Goal: Information Seeking & Learning: Check status

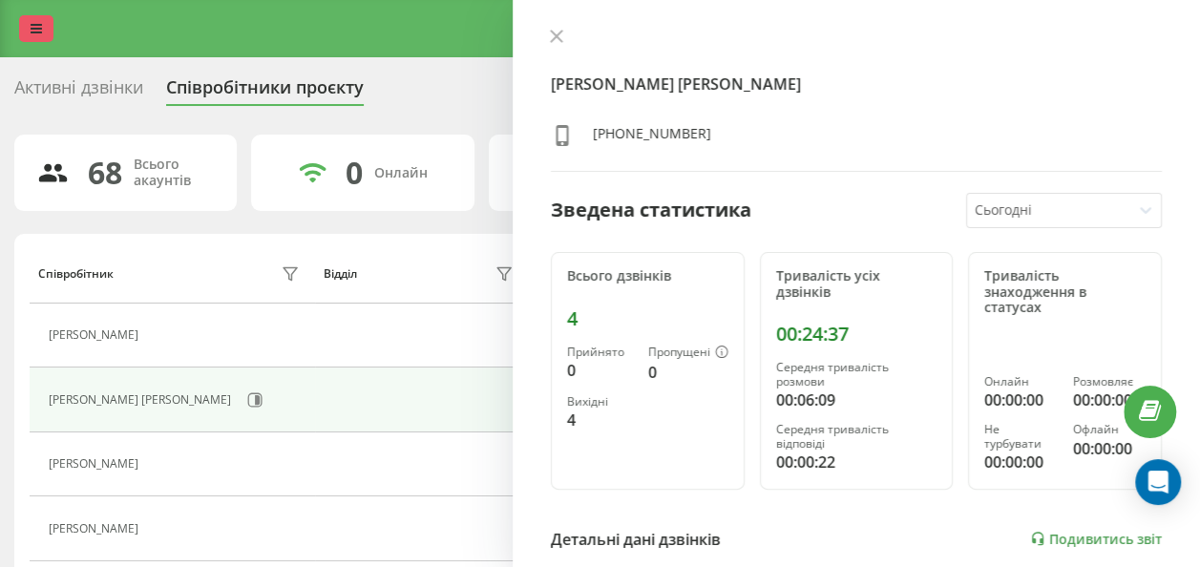
click at [32, 31] on icon at bounding box center [36, 28] width 11 height 13
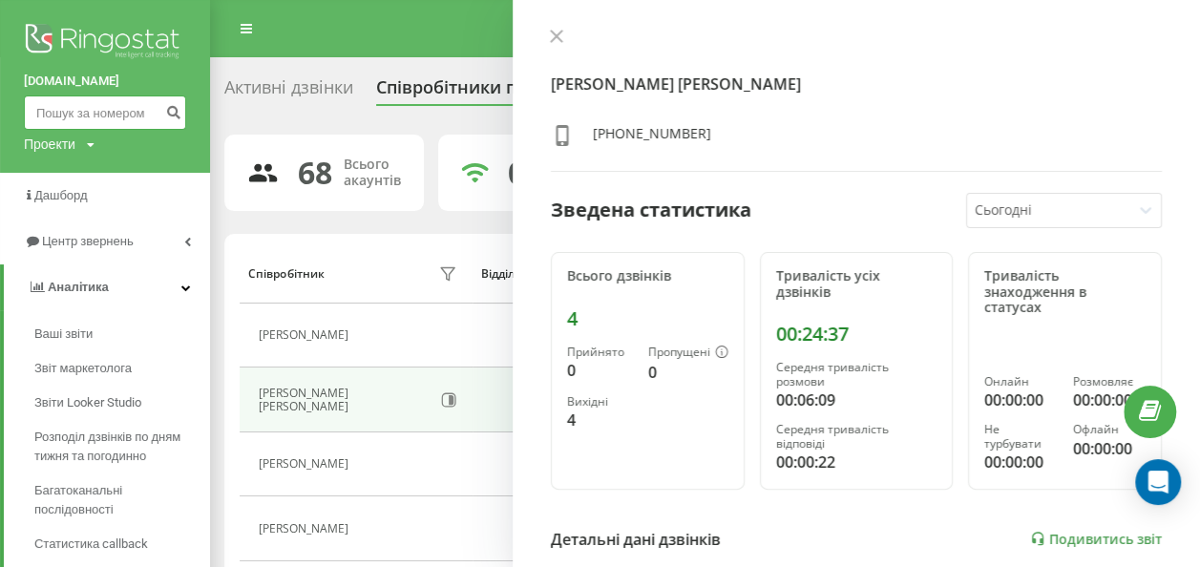
click at [101, 122] on input at bounding box center [105, 112] width 162 height 34
paste input "0677032964"
type input "0677032964"
click at [177, 113] on icon "submit" at bounding box center [173, 109] width 16 height 11
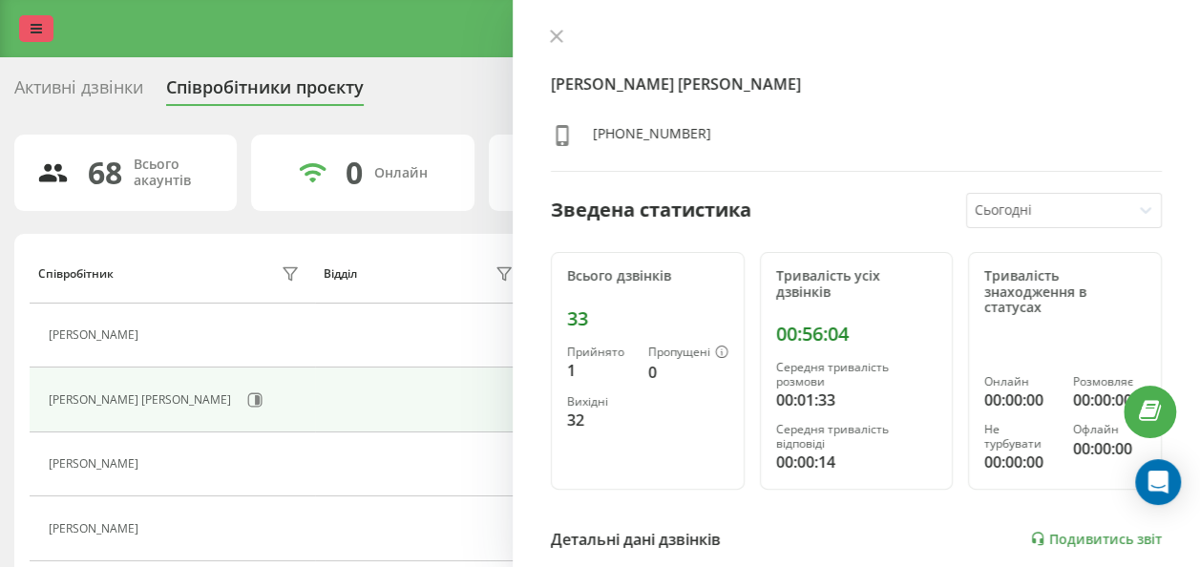
click at [41, 34] on icon at bounding box center [36, 28] width 11 height 13
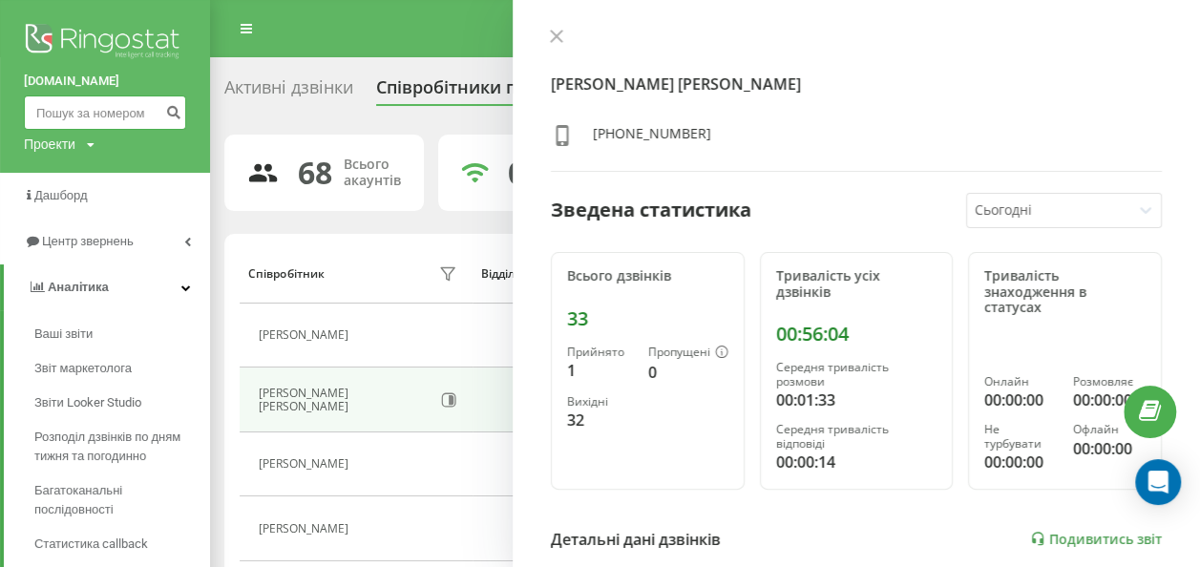
click at [83, 115] on input at bounding box center [105, 112] width 162 height 34
paste input "0953042567"
type input "0953042567"
click at [180, 109] on icon "submit" at bounding box center [173, 109] width 16 height 11
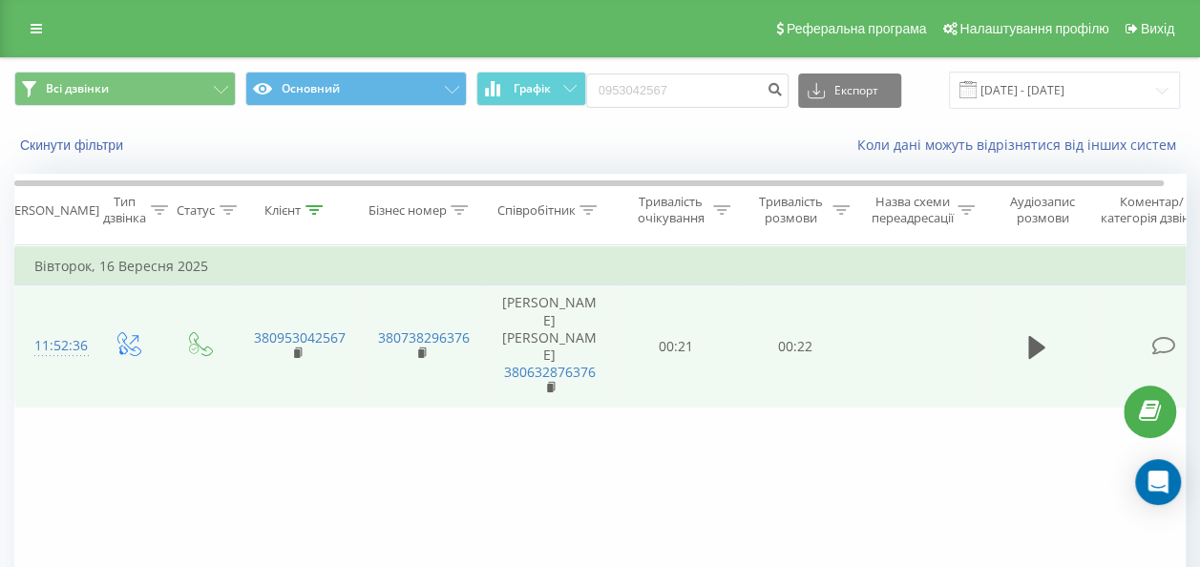
click at [1051, 352] on td at bounding box center [1036, 346] width 115 height 122
click at [1039, 346] on icon at bounding box center [1036, 347] width 17 height 23
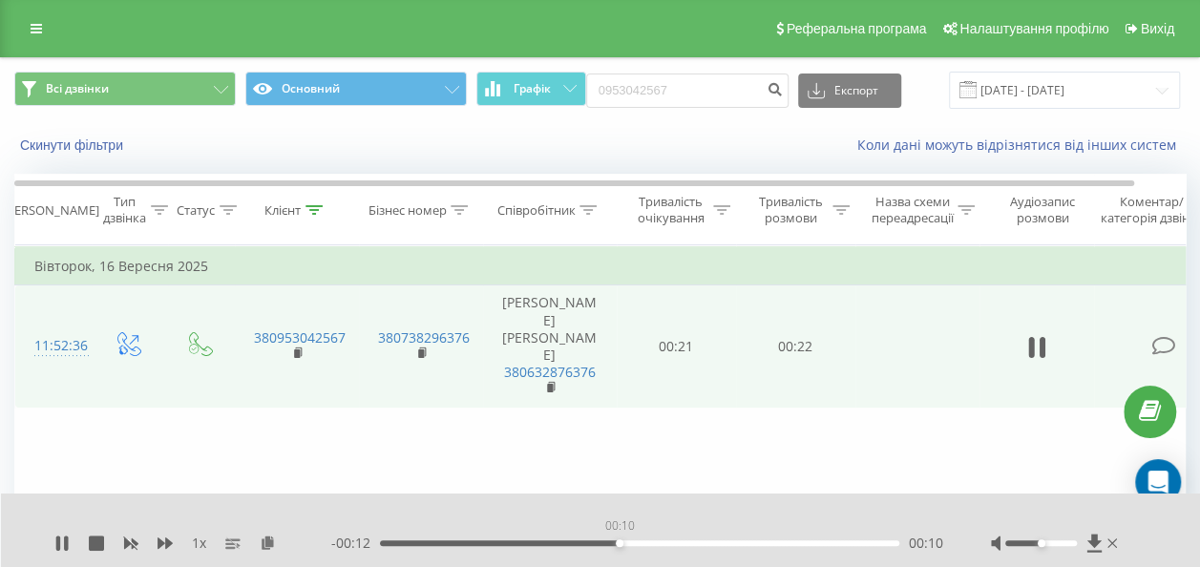
click at [618, 543] on div "00:10" at bounding box center [639, 543] width 519 height 6
click at [807, 544] on div "00:16" at bounding box center [639, 543] width 519 height 6
click at [54, 550] on icon at bounding box center [61, 542] width 15 height 15
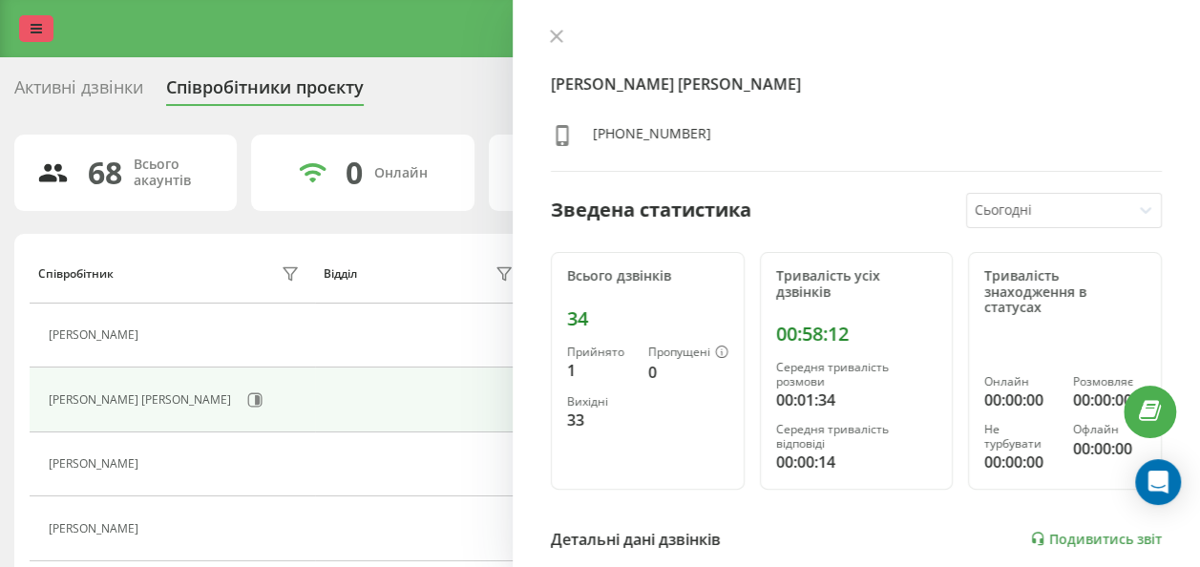
click at [29, 31] on link at bounding box center [36, 28] width 34 height 27
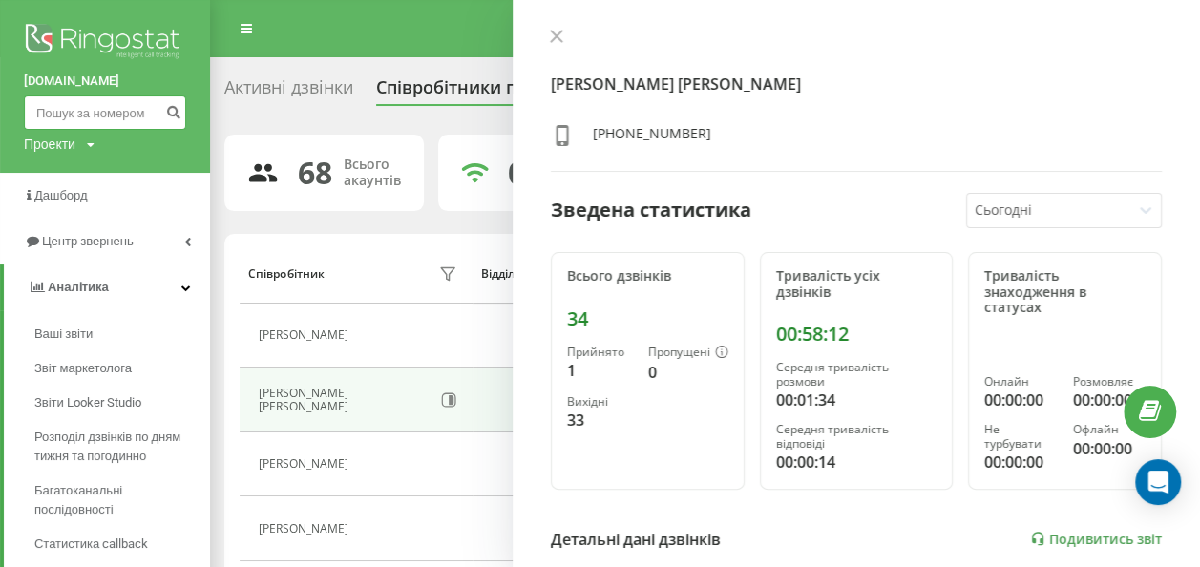
click at [82, 113] on input at bounding box center [105, 112] width 162 height 34
paste input "0668679690"
type input "0668679690"
click at [176, 114] on icon "submit" at bounding box center [173, 109] width 16 height 11
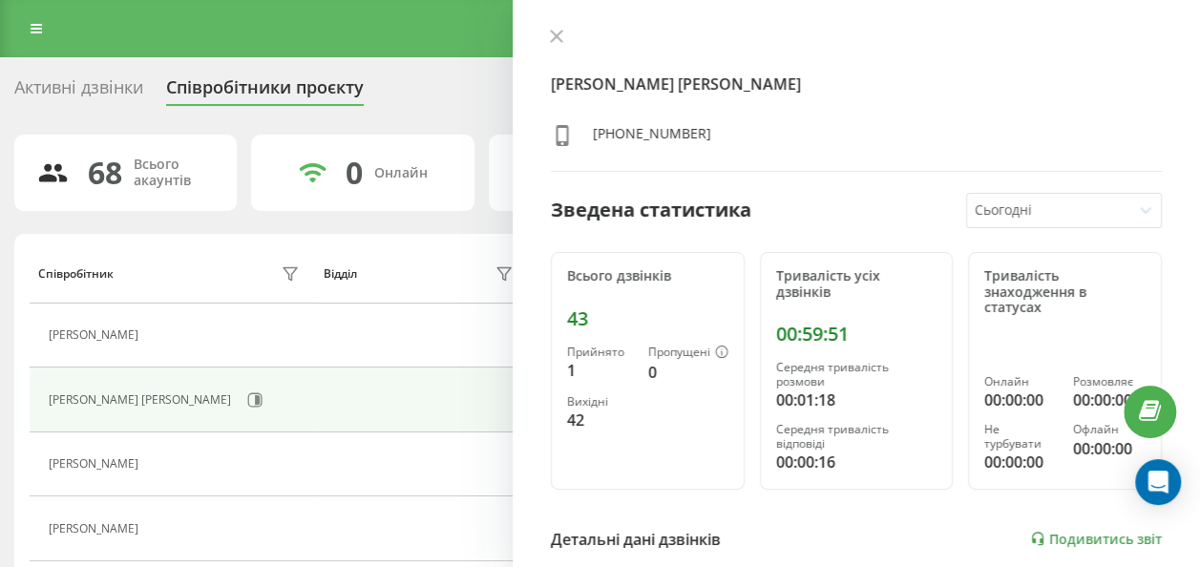
drag, startPoint x: 758, startPoint y: 332, endPoint x: 782, endPoint y: 332, distance: 23.9
click at [771, 332] on div "Тривалість усіх дзвінків 00:59:51 Середня тривалість розмови 00:01:18 Середня т…" at bounding box center [857, 371] width 194 height 238
drag, startPoint x: 851, startPoint y: 332, endPoint x: 763, endPoint y: 332, distance: 88.8
click at [763, 332] on div "Тривалість усіх дзвінків 00:59:51 Середня тривалість розмови 00:01:18 Середня т…" at bounding box center [857, 371] width 194 height 238
drag, startPoint x: 763, startPoint y: 332, endPoint x: 760, endPoint y: 360, distance: 27.8
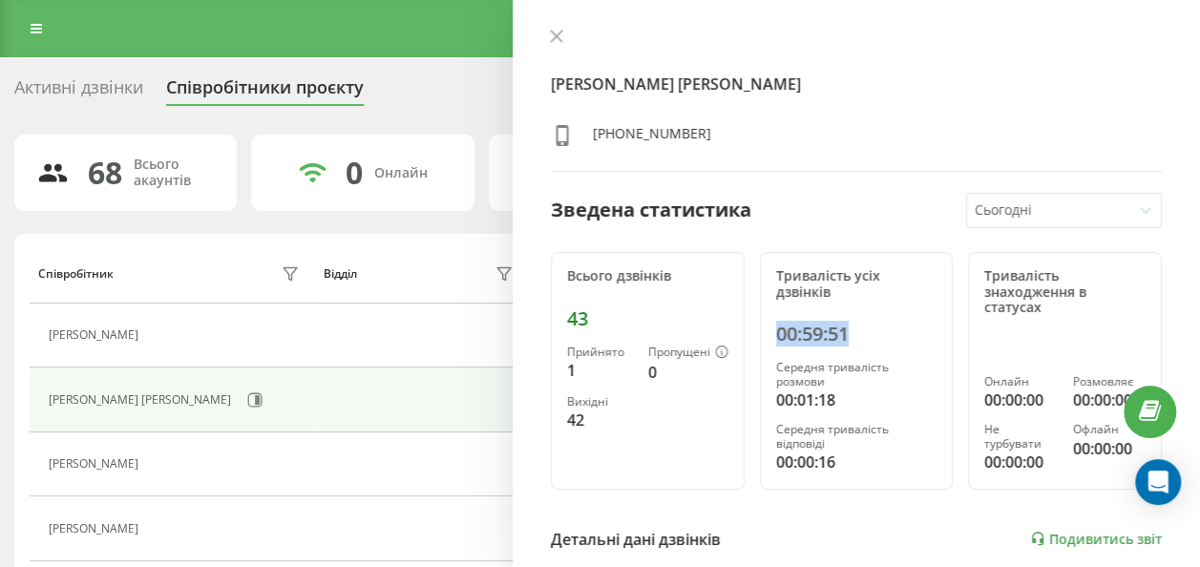
click at [760, 360] on div "Тривалість усіх дзвінків 00:59:51 Середня тривалість розмови 00:01:18 Середня т…" at bounding box center [857, 371] width 194 height 238
